Goal: Information Seeking & Learning: Find specific fact

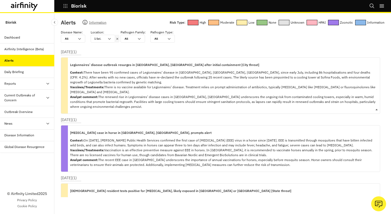
scroll to position [0, 0]
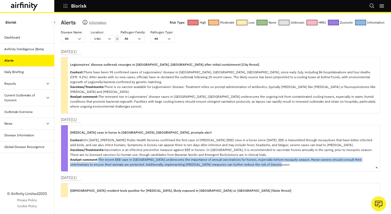
drag, startPoint x: 255, startPoint y: 163, endPoint x: 97, endPoint y: 160, distance: 157.9
click at [97, 160] on p "Context: On [DATE], [PERSON_NAME] Public Health Services confirmed the first ca…" at bounding box center [222, 152] width 305 height 29
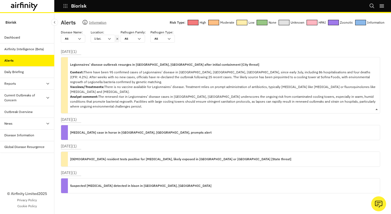
click at [129, 96] on p "Context: There have been 95 confirmed cases of Legionnaires’ disease in [GEOGRA…" at bounding box center [222, 89] width 305 height 39
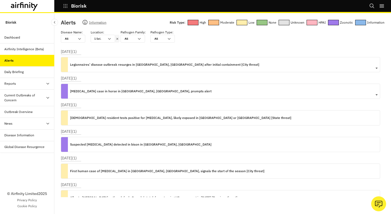
click at [129, 95] on div "[MEDICAL_DATA] case in horse in [GEOGRAPHIC_DATA], [GEOGRAPHIC_DATA], prompts a…" at bounding box center [140, 91] width 141 height 15
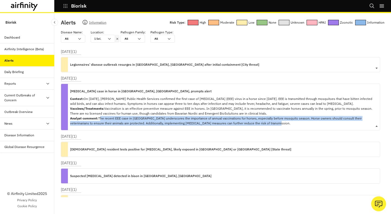
copy p "The recent EEE case in [GEOGRAPHIC_DATA] underscores the importance of annual v…"
drag, startPoint x: 99, startPoint y: 118, endPoint x: 180, endPoint y: 128, distance: 81.4
click at [180, 128] on div "[MEDICAL_DATA] case in horse in [GEOGRAPHIC_DATA], [GEOGRAPHIC_DATA], prompts a…" at bounding box center [222, 107] width 305 height 46
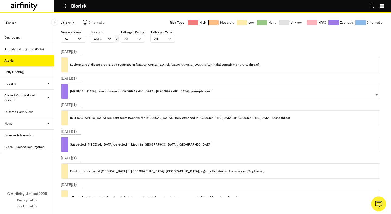
click at [196, 88] on div "[MEDICAL_DATA] case in horse in [GEOGRAPHIC_DATA], [GEOGRAPHIC_DATA], prompts a…" at bounding box center [220, 91] width 319 height 15
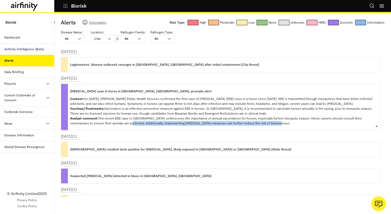
drag, startPoint x: 257, startPoint y: 122, endPoint x: 110, endPoint y: 122, distance: 146.7
click at [110, 122] on p "Context: On [DATE], [PERSON_NAME] Public Health Services confirmed the first ca…" at bounding box center [222, 110] width 305 height 29
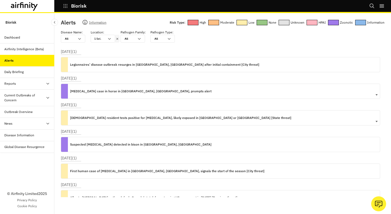
copy p "Additionally, implementing [MEDICAL_DATA] measures can further reduce the risk …"
click at [164, 91] on p "[MEDICAL_DATA] case in horse in [GEOGRAPHIC_DATA], [GEOGRAPHIC_DATA], prompts a…" at bounding box center [140, 91] width 141 height 6
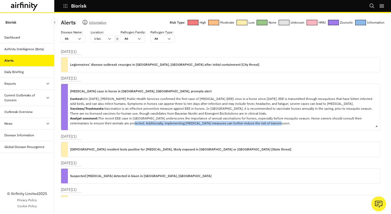
drag, startPoint x: 255, startPoint y: 123, endPoint x: 111, endPoint y: 121, distance: 144.3
click at [111, 121] on p "Context: On [DATE], [PERSON_NAME] Public Health Services confirmed the first ca…" at bounding box center [222, 110] width 305 height 29
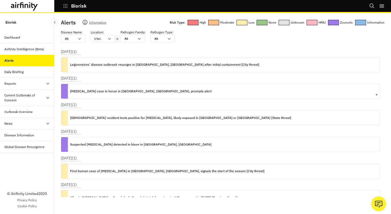
click at [175, 94] on div "[MEDICAL_DATA] case in horse in [GEOGRAPHIC_DATA], [GEOGRAPHIC_DATA], prompts a…" at bounding box center [140, 91] width 141 height 15
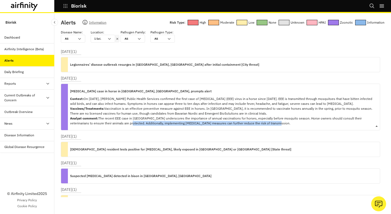
copy p "Additionally, implementing [MEDICAL_DATA] measures can further reduce the risk …"
drag, startPoint x: 258, startPoint y: 122, endPoint x: 111, endPoint y: 122, distance: 147.8
click at [111, 122] on p "Context: On [DATE], [PERSON_NAME] Public Health Services confirmed the first ca…" at bounding box center [222, 110] width 305 height 29
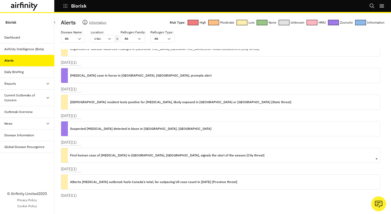
scroll to position [0, 0]
